Goal: Check status: Check status

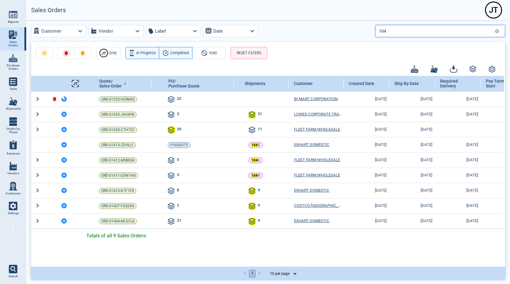
click at [391, 31] on input "104" at bounding box center [436, 31] width 114 height 9
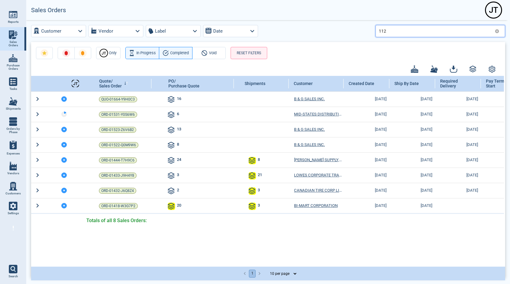
type input "112"
click at [393, 31] on input "112" at bounding box center [436, 31] width 114 height 9
drag, startPoint x: 392, startPoint y: 31, endPoint x: 373, endPoint y: 31, distance: 18.3
click at [373, 31] on div "Customer Vendor Label Date 112" at bounding box center [268, 31] width 474 height 12
click at [396, 31] on input "112" at bounding box center [436, 31] width 114 height 9
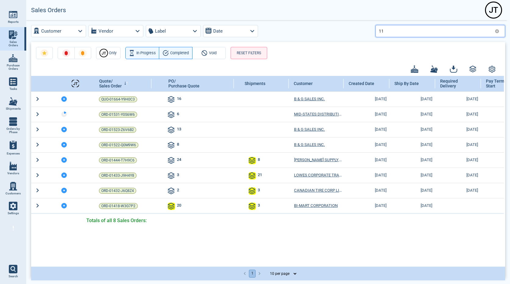
type input "1"
type input "112"
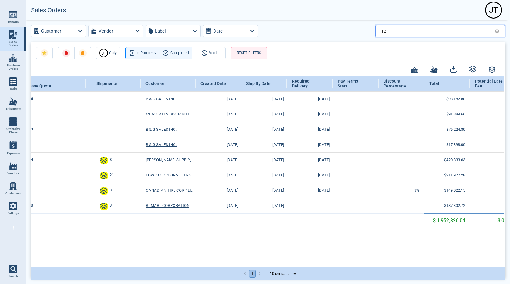
scroll to position [0, 157]
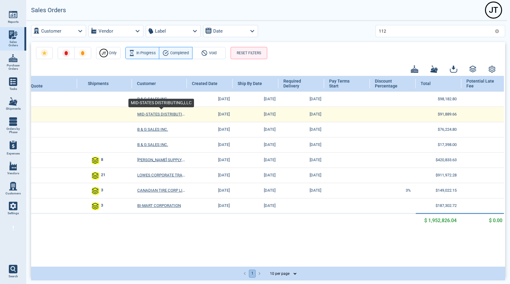
click at [163, 114] on span "MID-STATES DISTRIBUTING,LLC" at bounding box center [161, 115] width 48 height 6
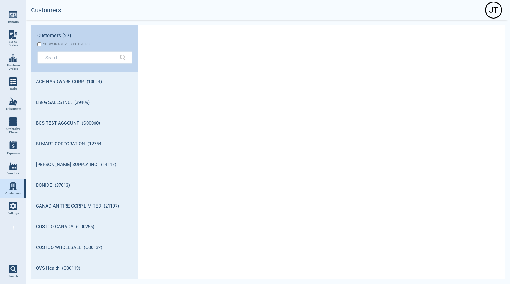
scroll to position [206, 105]
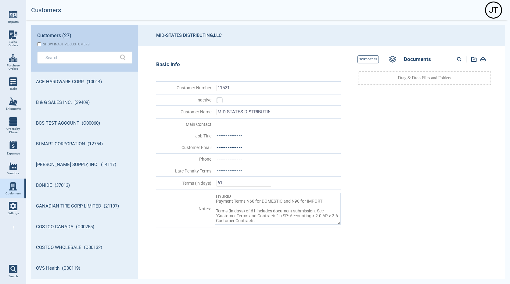
type textarea "x"
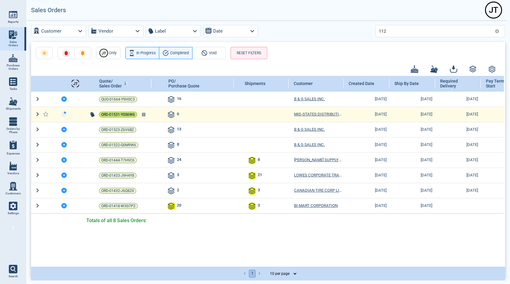
click at [115, 115] on span "ORD-01531-Y0S6W6" at bounding box center [118, 115] width 34 height 6
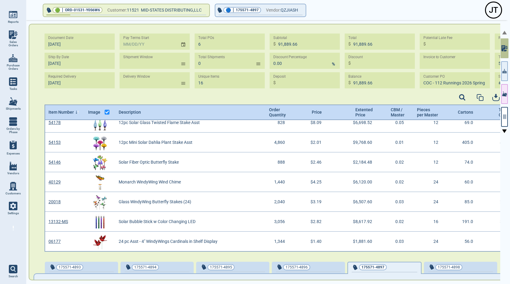
scroll to position [34, 0]
